Goal: Find specific page/section: Find specific page/section

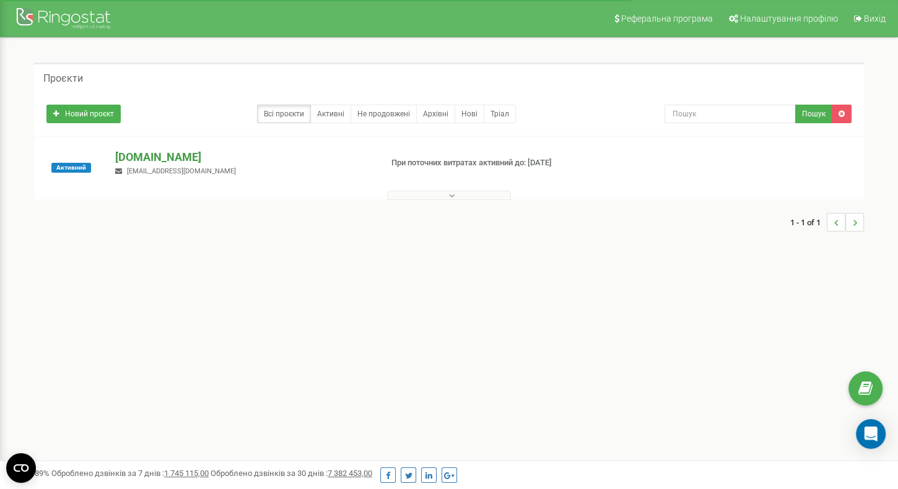
click at [146, 152] on p "[DOMAIN_NAME]" at bounding box center [243, 157] width 256 height 16
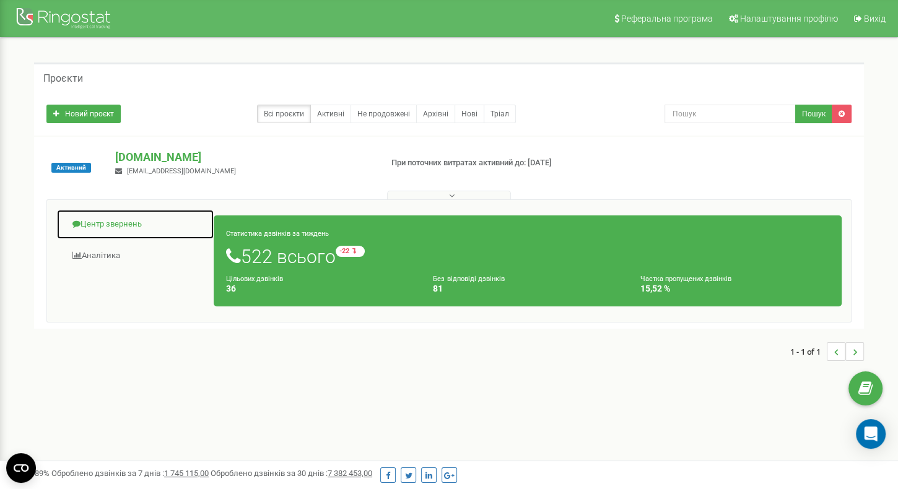
click at [144, 224] on link "Центр звернень" at bounding box center [135, 224] width 158 height 30
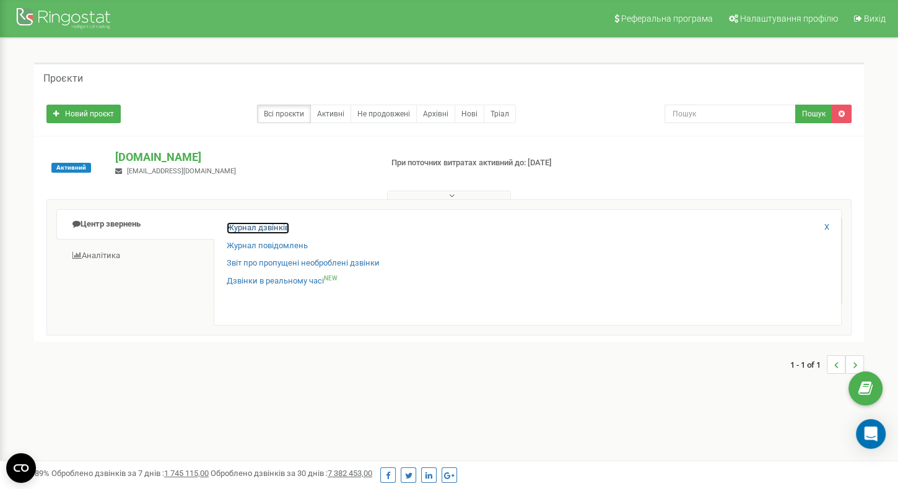
click at [243, 232] on link "Журнал дзвінків" at bounding box center [258, 228] width 63 height 12
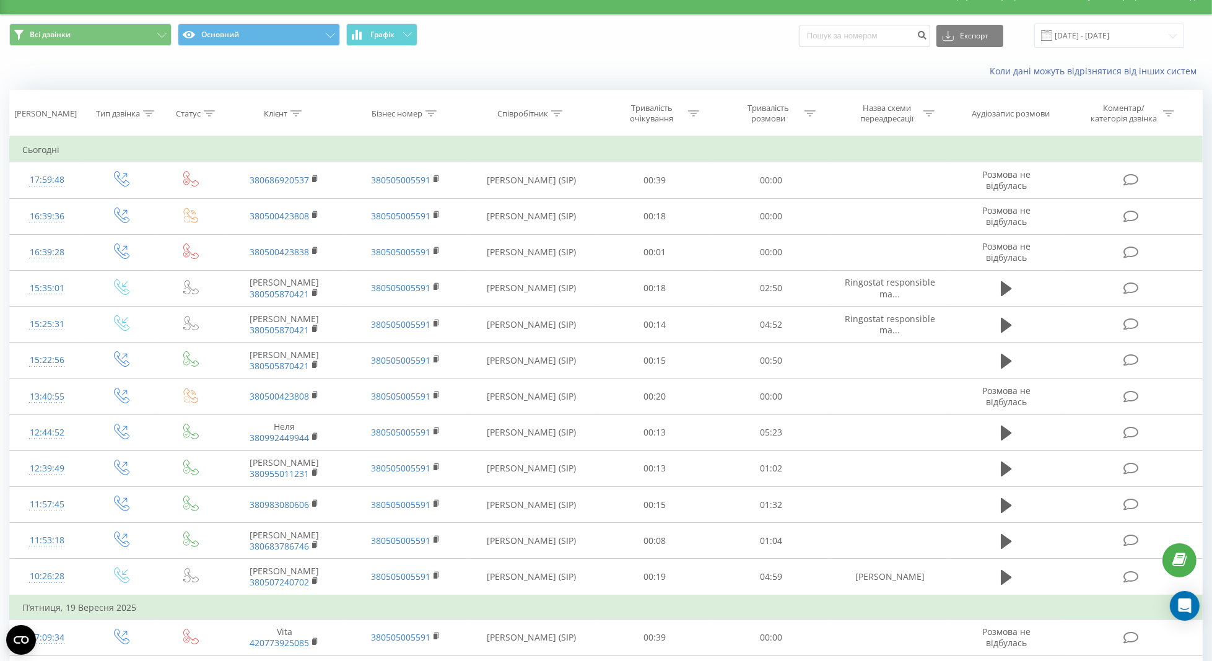
scroll to position [24, 0]
